Goal: Information Seeking & Learning: Learn about a topic

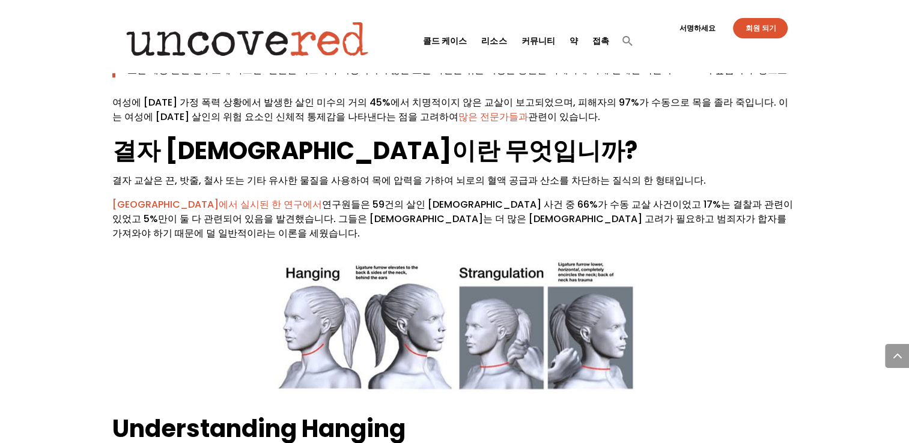
scroll to position [901, 0]
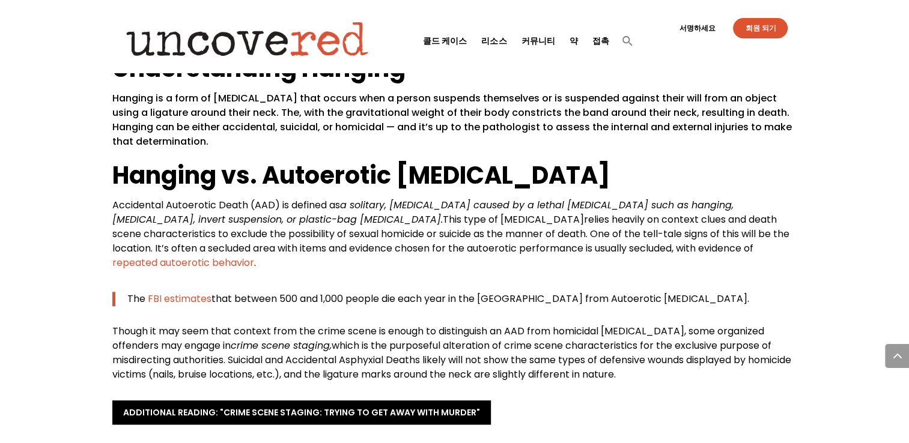
click at [796, 159] on h2 "Hanging vs. Autoerotic [MEDICAL_DATA]" at bounding box center [454, 179] width 685 height 40
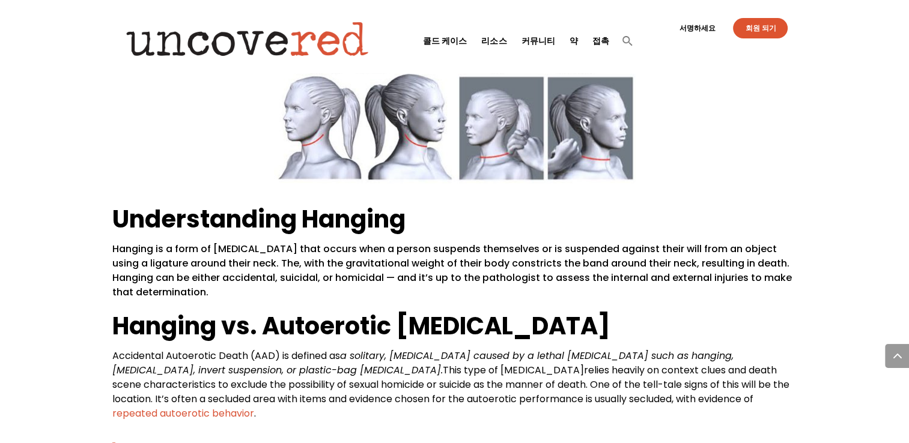
scroll to position [961, 0]
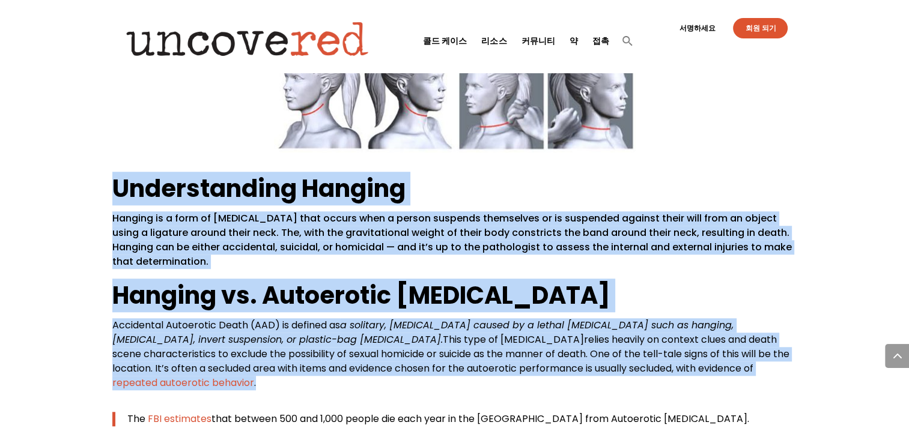
drag, startPoint x: 116, startPoint y: 142, endPoint x: 658, endPoint y: 350, distance: 581.0
click at [658, 350] on div "Understanding Hanging Hanging is a form of [MEDICAL_DATA] that occurs when a pe…" at bounding box center [454, 337] width 685 height 330
click at [729, 172] on h2 "Understanding Hanging" at bounding box center [454, 192] width 685 height 40
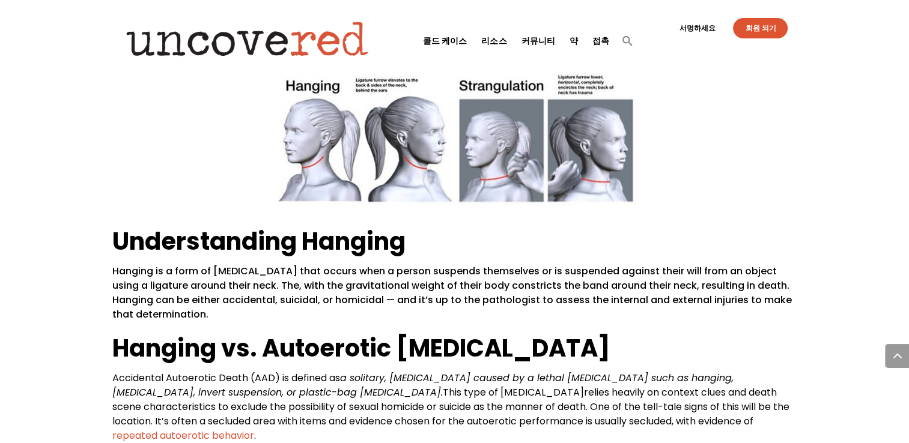
scroll to position [901, 0]
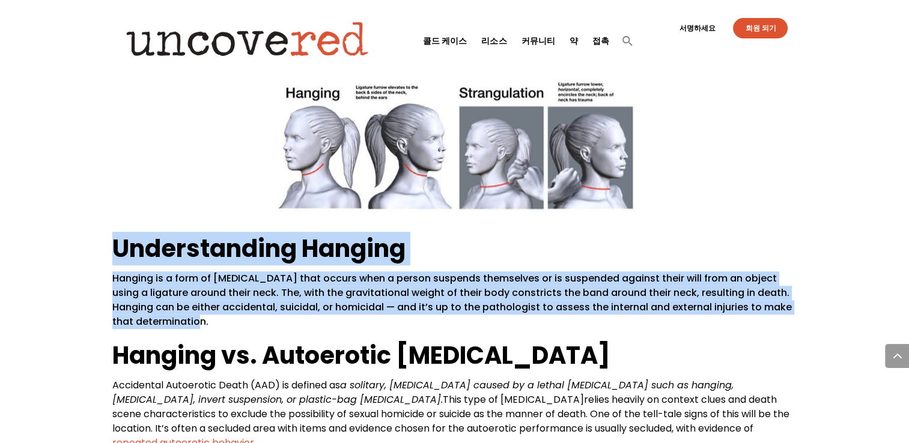
drag, startPoint x: 115, startPoint y: 203, endPoint x: 416, endPoint y: 279, distance: 309.8
click at [416, 279] on div "Understanding Hanging Hanging is a form of [MEDICAL_DATA] that occurs when a pe…" at bounding box center [454, 397] width 685 height 330
click at [183, 285] on div at bounding box center [183, 285] width 0 height 0
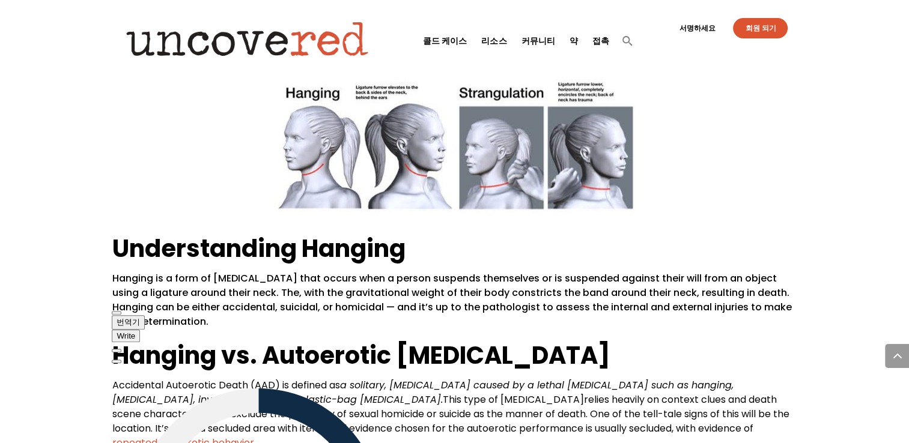
drag, startPoint x: 331, startPoint y: 321, endPoint x: 416, endPoint y: 286, distance: 91.6
click at [488, 246] on html "콜드 케이스 리소스 커뮤니티 약 접촉 Cold Cases Resources Community About Contact Sign Out 서명하세…" at bounding box center [454, 439] width 909 height 2680
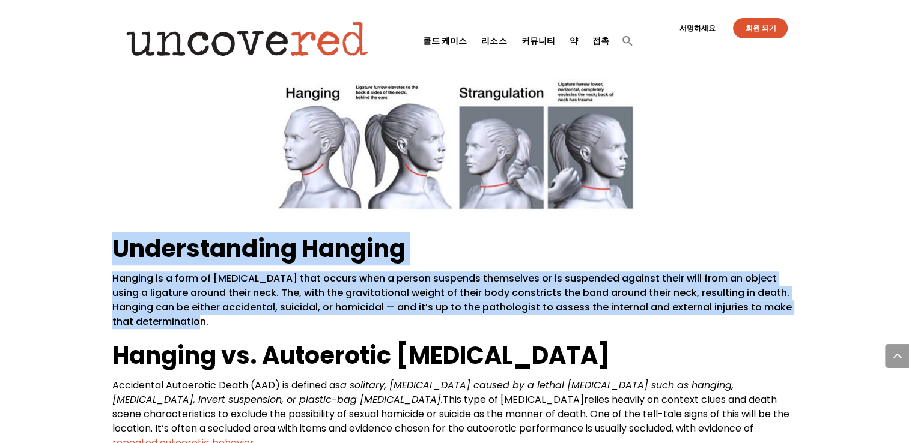
drag, startPoint x: 223, startPoint y: 274, endPoint x: 113, endPoint y: 210, distance: 127.5
click at [113, 232] on div "Understanding Hanging Hanging is a form of [MEDICAL_DATA] that occurs when a pe…" at bounding box center [454, 397] width 685 height 330
click at [112, 170] on div at bounding box center [112, 170] width 0 height 0
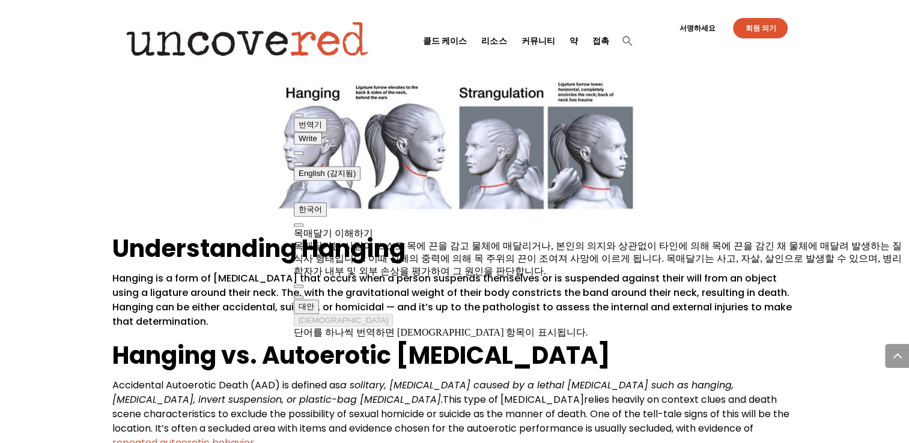
click at [813, 135] on div "사망 원인 이해: 교살 시민 탐정 리소스 , 콘텐츠 검토 작성자: [PERSON_NAME] 검사관이 "교살"을 사망 원인으로 어떻게 결정하는지…" at bounding box center [454, 281] width 909 height 2259
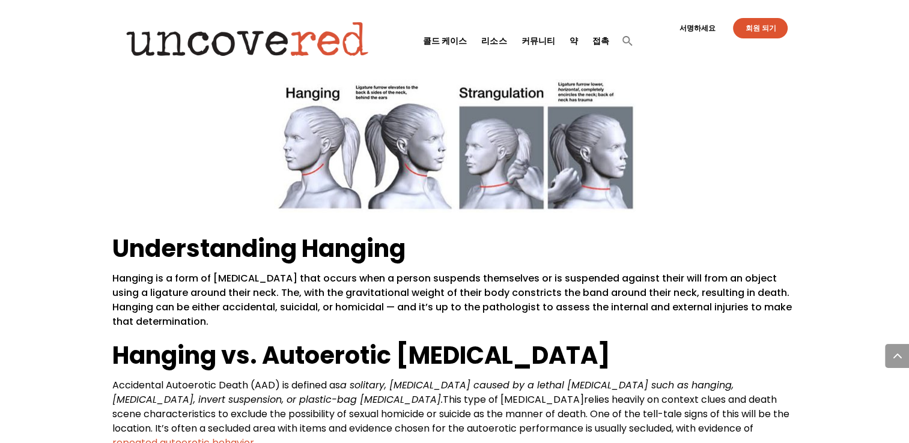
scroll to position [1081, 0]
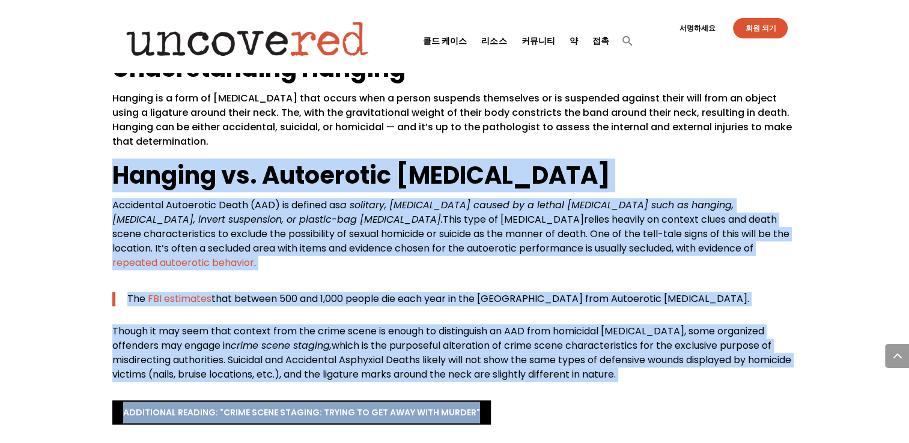
drag, startPoint x: 114, startPoint y: 129, endPoint x: 672, endPoint y: 347, distance: 599.3
click at [672, 347] on div "작성자: [PERSON_NAME] 검사관이 "교살"을 사망 원인으로 어떻게 결정하는지 궁금한 적이 있습니까? 자살에 의한 질식사, 사고사, 살…" at bounding box center [454, 87] width 685 height 2010
click at [471, 374] on div at bounding box center [471, 374] width 0 height 0
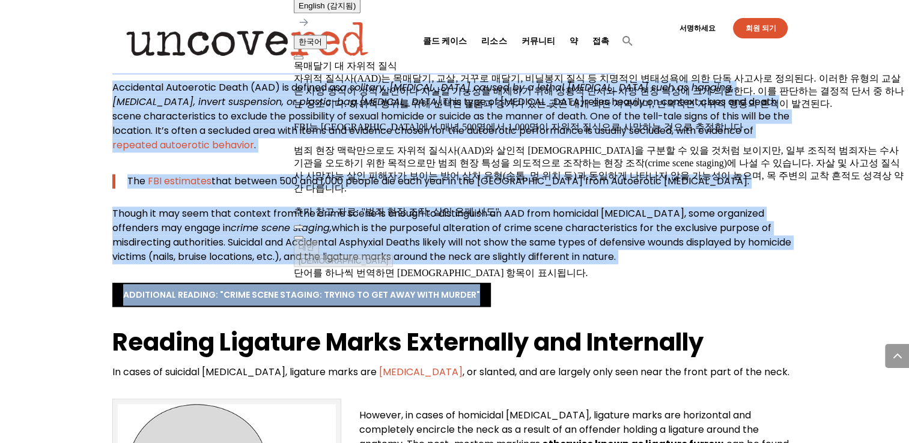
scroll to position [1201, 0]
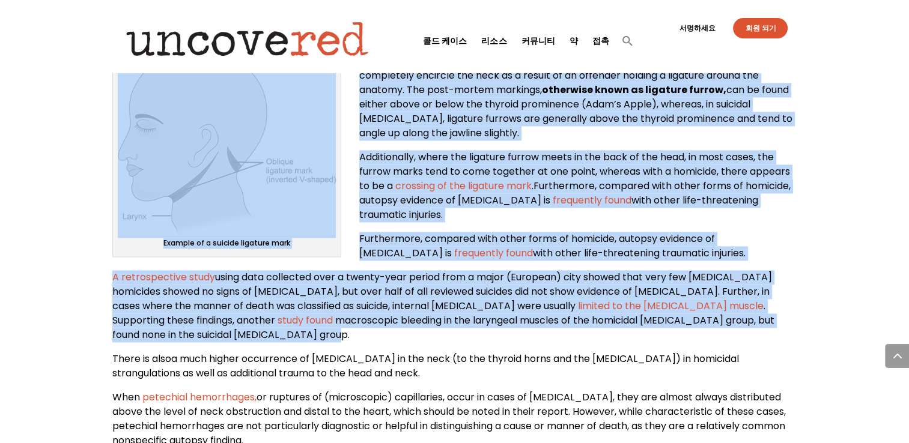
scroll to position [1562, 0]
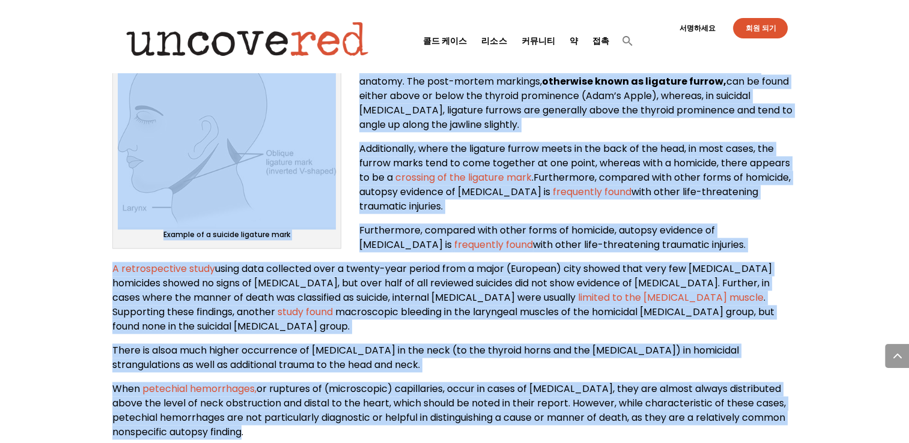
drag, startPoint x: 121, startPoint y: 117, endPoint x: 702, endPoint y: 387, distance: 640.0
click at [702, 387] on div "Reading Ligature Marks Externally and Internally In cases of suicidal [MEDICAL_…" at bounding box center [454, 201] width 685 height 477
click at [293, 395] on div at bounding box center [293, 395] width 0 height 0
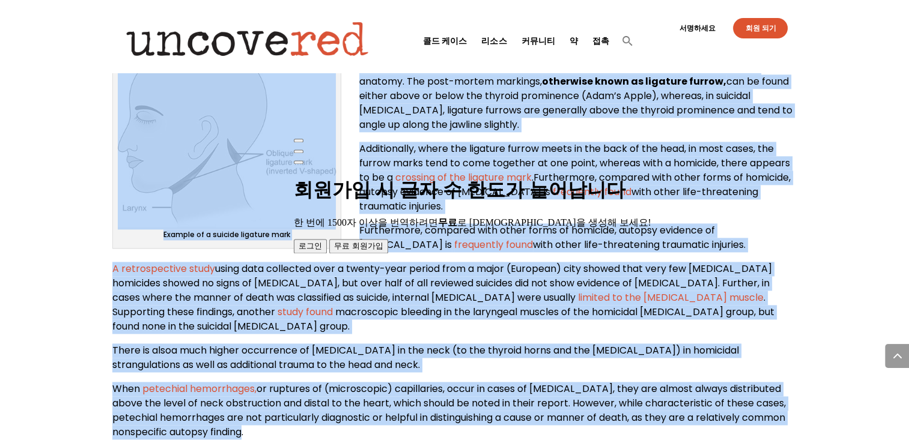
click at [720, 160] on p "Additionally, where the ligature furrow meets in the back of the head, in most …" at bounding box center [454, 183] width 685 height 82
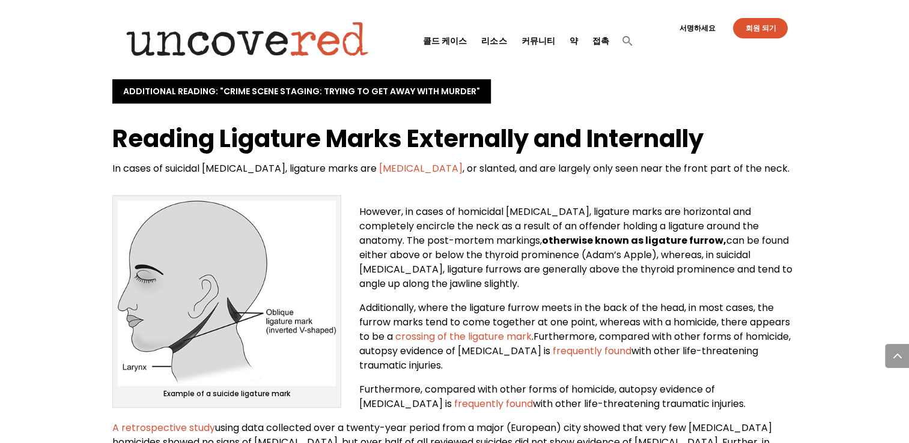
scroll to position [1381, 0]
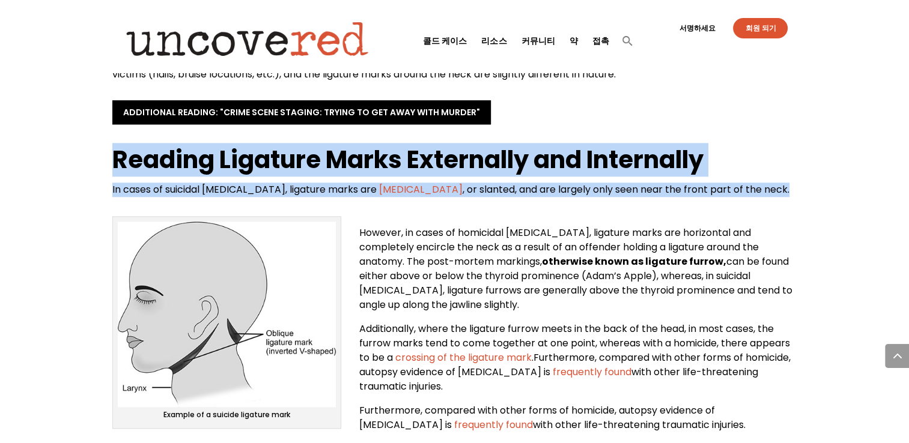
drag, startPoint x: 109, startPoint y: 109, endPoint x: 733, endPoint y: 159, distance: 626.0
click at [724, 153] on div at bounding box center [724, 153] width 0 height 0
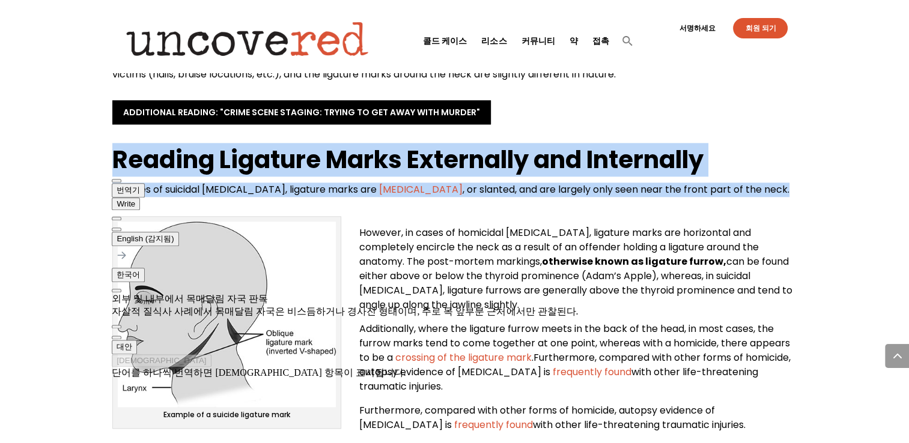
click at [676, 143] on strong "Reading Ligature Marks Externally and Internally" at bounding box center [407, 160] width 591 height 34
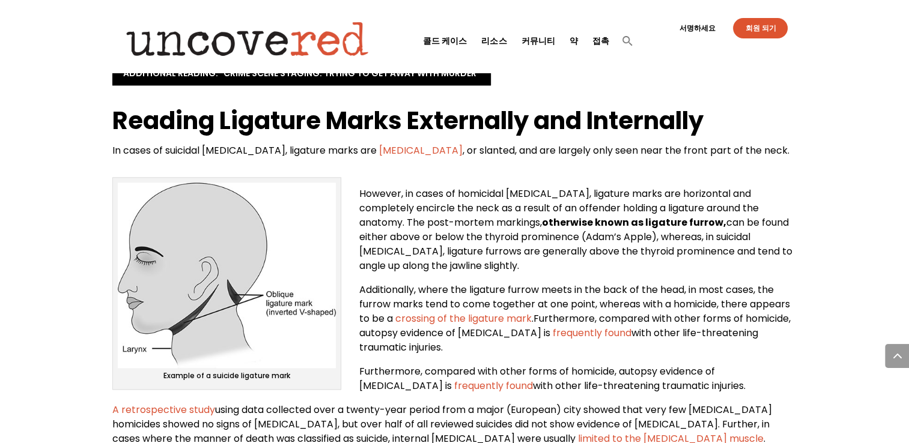
scroll to position [1441, 0]
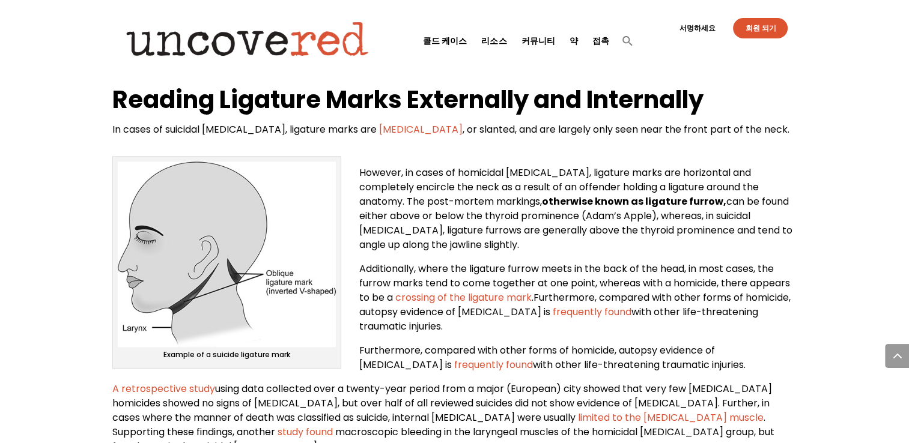
drag, startPoint x: 359, startPoint y: 127, endPoint x: 741, endPoint y: 335, distance: 434.9
click at [741, 335] on div "Reading Ligature Marks Externally and Internally In cases of suicidal [MEDICAL_…" at bounding box center [454, 321] width 685 height 477
drag, startPoint x: 741, startPoint y: 335, endPoint x: 689, endPoint y: 338, distance: 52.3
click at [655, 328] on div at bounding box center [655, 328] width 0 height 0
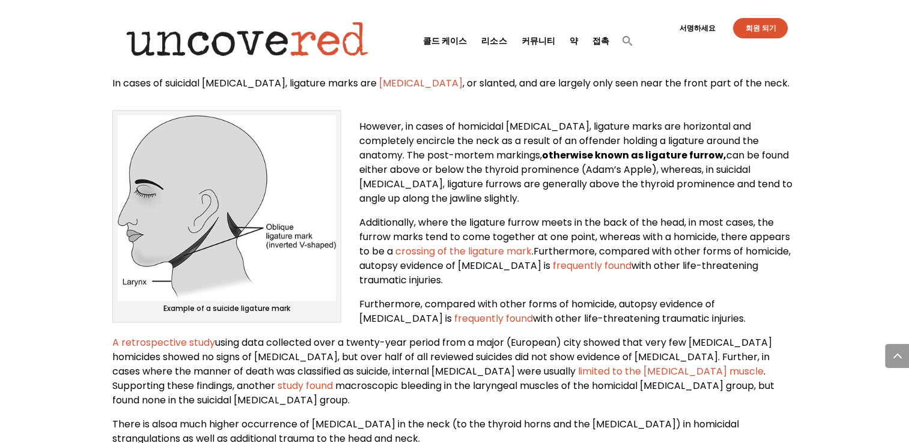
scroll to position [1622, 0]
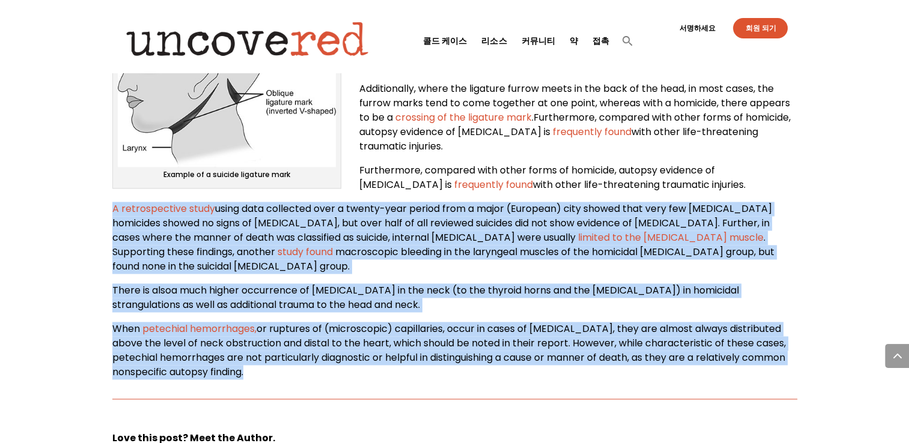
drag, startPoint x: 108, startPoint y: 162, endPoint x: 372, endPoint y: 356, distance: 328.2
drag, startPoint x: 372, startPoint y: 356, endPoint x: 326, endPoint y: 345, distance: 48.2
click at [293, 336] on div at bounding box center [293, 336] width 0 height 0
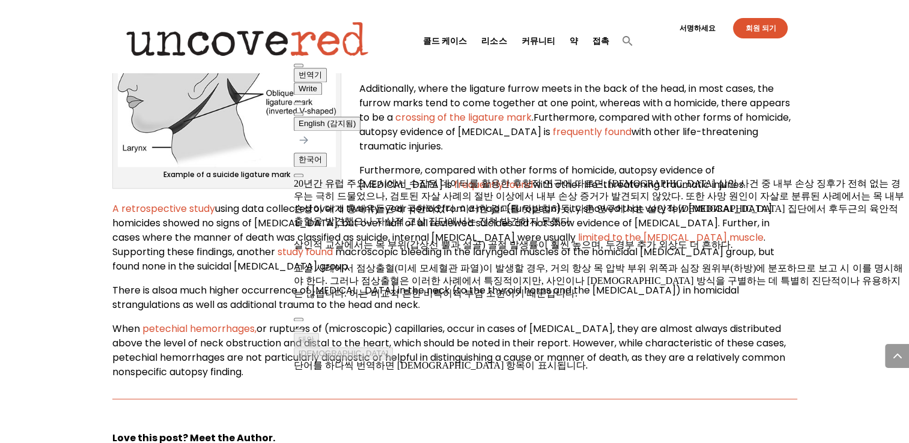
click at [764, 163] on p "Furthermore, compared with other forms of homicide, autopsy evidence of [MEDICA…" at bounding box center [454, 182] width 685 height 38
